Goal: Task Accomplishment & Management: Manage account settings

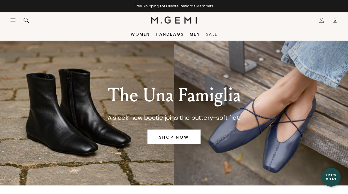
click at [319, 22] on icon "Icons/20x20/profile@2x" at bounding box center [322, 20] width 6 height 6
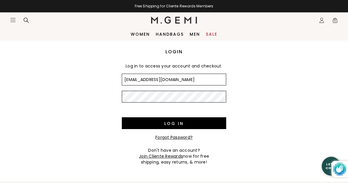
type input "[EMAIL_ADDRESS][DOMAIN_NAME]"
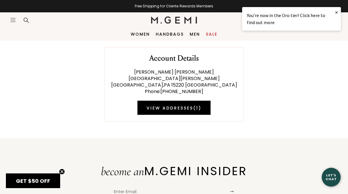
click at [336, 11] on link "×" at bounding box center [336, 12] width 9 height 11
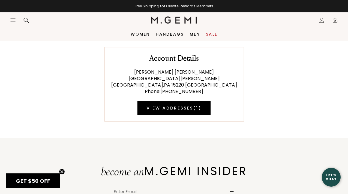
click at [318, 23] on div "Icons/20x20/profile@2x Sign Out Orders Rewards Refer a Friend Address Book Call…" at bounding box center [322, 20] width 12 height 15
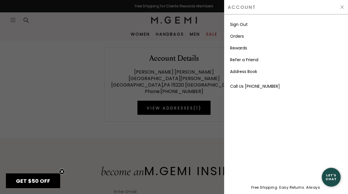
click at [243, 39] on link "Orders" at bounding box center [237, 36] width 14 height 6
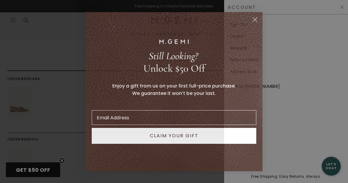
click at [256, 23] on circle "Close dialog" at bounding box center [255, 19] width 10 height 10
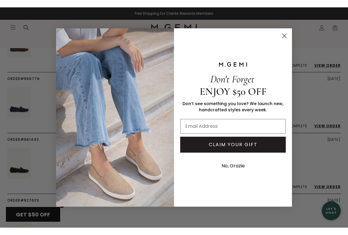
scroll to position [189, 0]
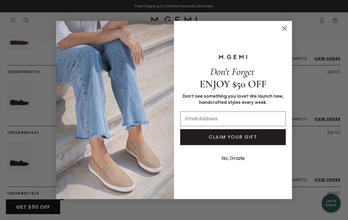
click at [285, 32] on circle "Close dialog" at bounding box center [284, 29] width 10 height 10
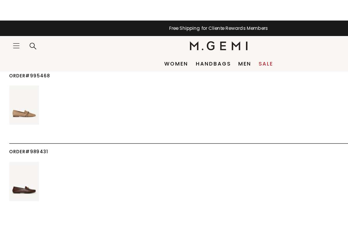
scroll to position [35, 0]
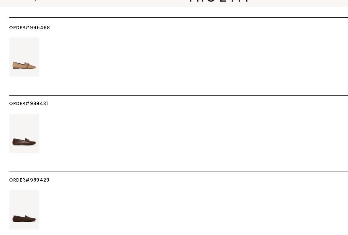
click at [27, 113] on img at bounding box center [19, 128] width 24 height 31
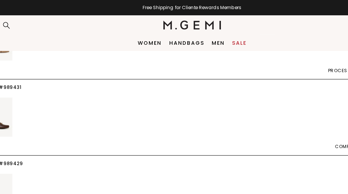
scroll to position [0, 0]
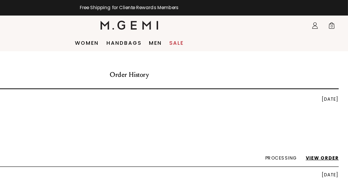
click at [156, 36] on link "Handbags" at bounding box center [170, 34] width 28 height 5
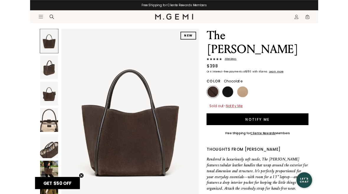
scroll to position [44, 0]
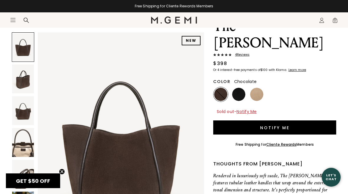
click at [319, 24] on div "Icons/20x20/profile@2x Sign Out Orders Rewards Refer a Friend Address Book Call…" at bounding box center [322, 20] width 12 height 15
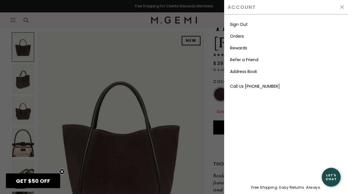
click at [242, 37] on link "Orders" at bounding box center [237, 36] width 14 height 6
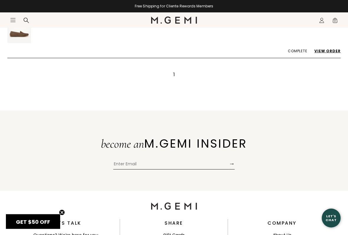
scroll to position [379, 0]
